Goal: Navigation & Orientation: Find specific page/section

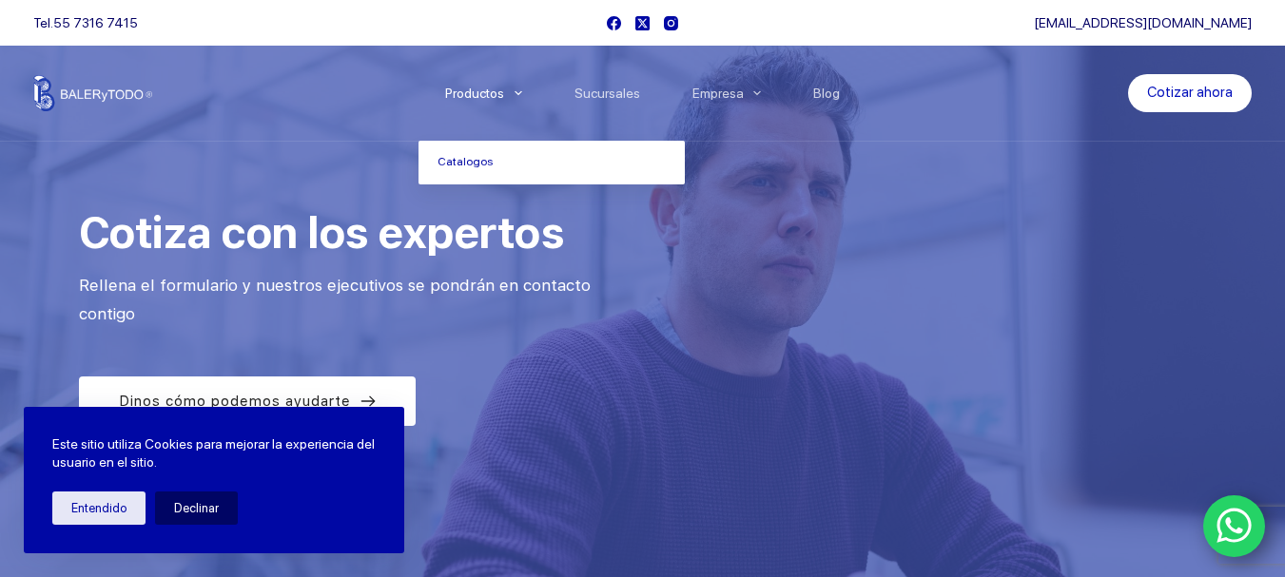
click at [523, 84] on span "Menu Principal" at bounding box center [518, 93] width 23 height 23
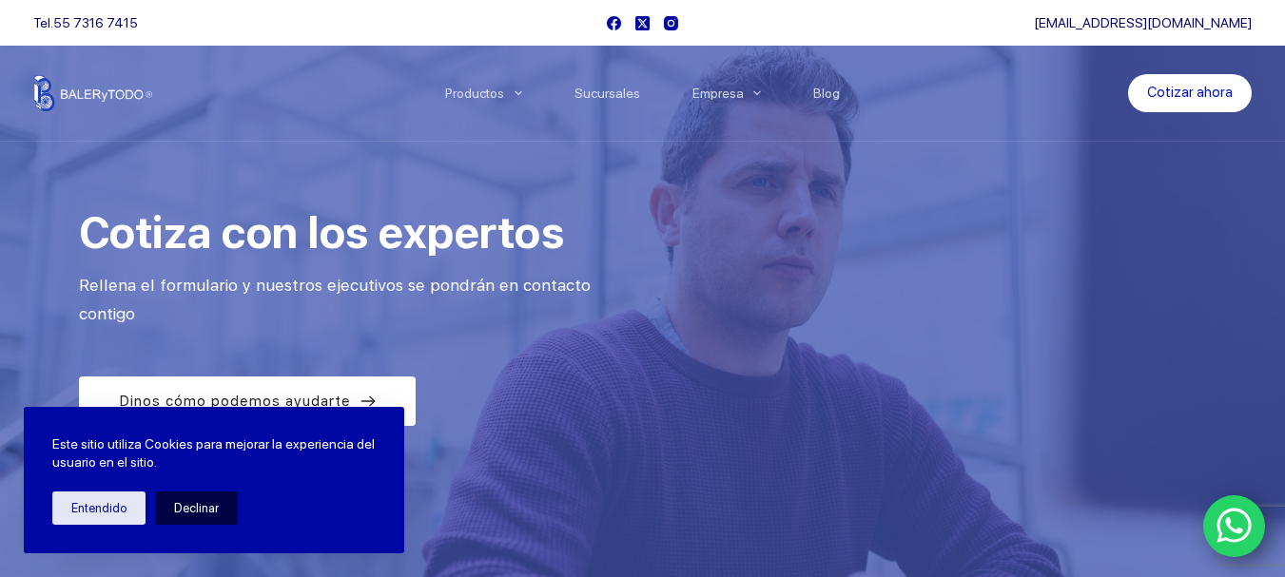
click at [185, 500] on button "Declinar" at bounding box center [196, 508] width 83 height 33
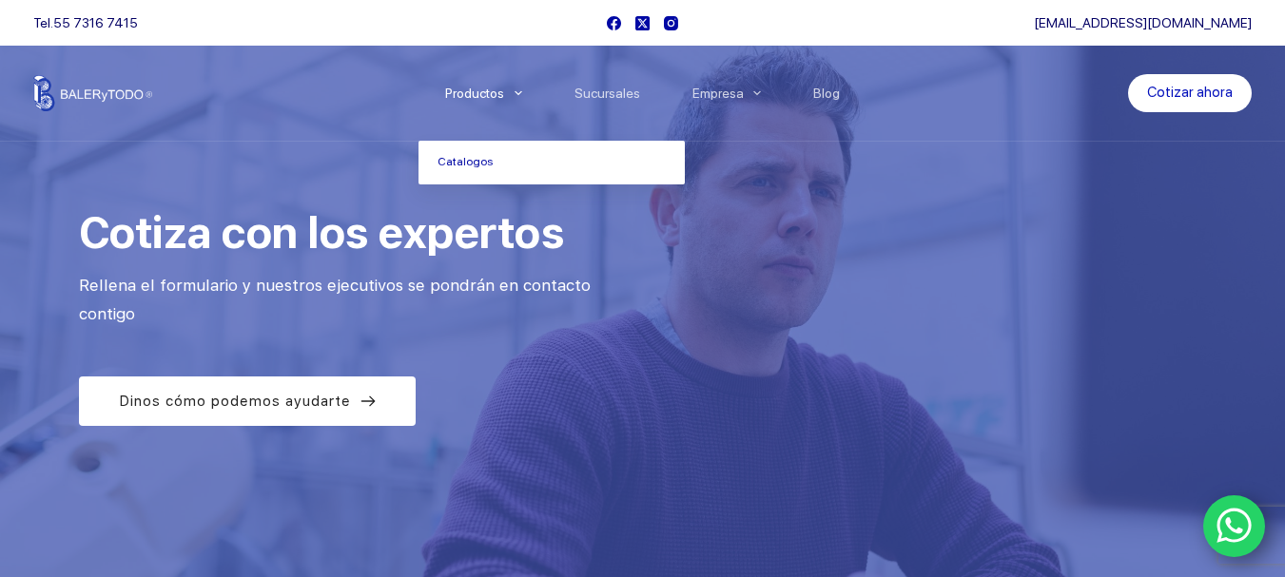
click at [530, 86] on span "Menu Principal" at bounding box center [518, 93] width 23 height 23
click at [521, 86] on span "Menu Principal" at bounding box center [518, 93] width 23 height 23
click at [495, 162] on link "Catalogos" at bounding box center [552, 163] width 266 height 44
